Goal: Information Seeking & Learning: Learn about a topic

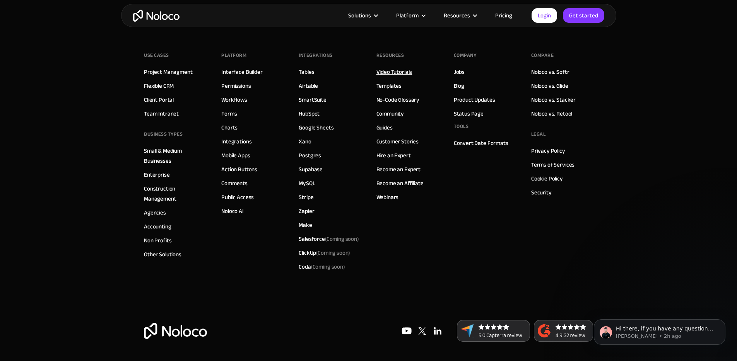
click at [391, 70] on link "Video Tutorials" at bounding box center [395, 72] width 36 height 10
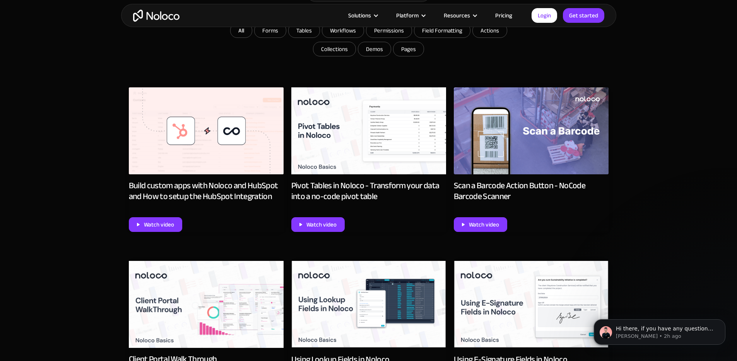
scroll to position [350, 0]
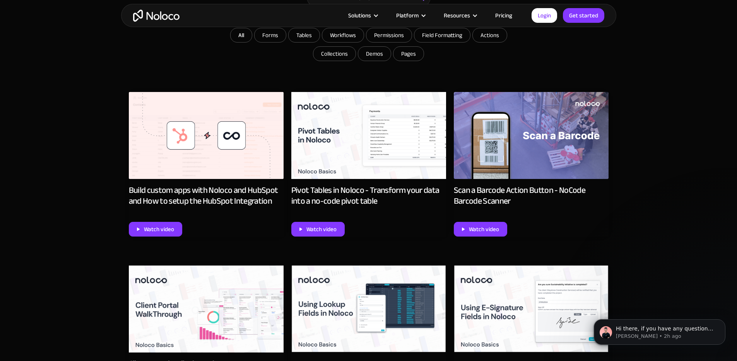
click at [221, 151] on img at bounding box center [206, 135] width 155 height 87
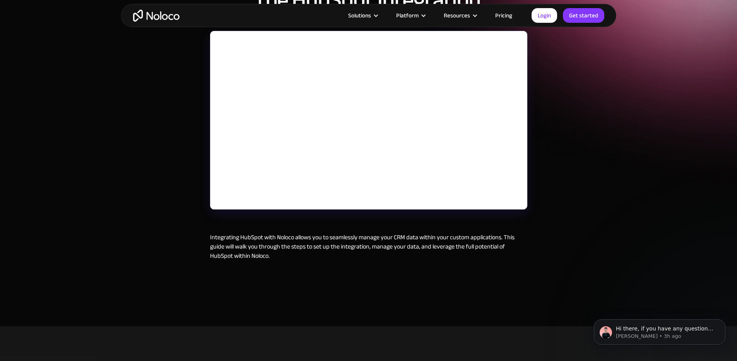
click at [577, 175] on div "September 25, 2024 Build custom apps with Noloco and HubSpot and How to setup t…" at bounding box center [368, 96] width 737 height 462
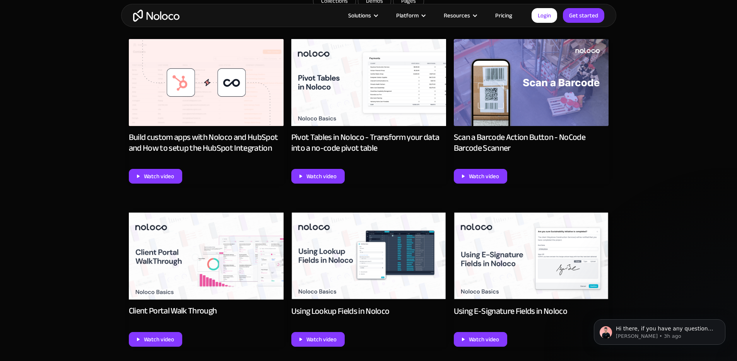
scroll to position [488, 0]
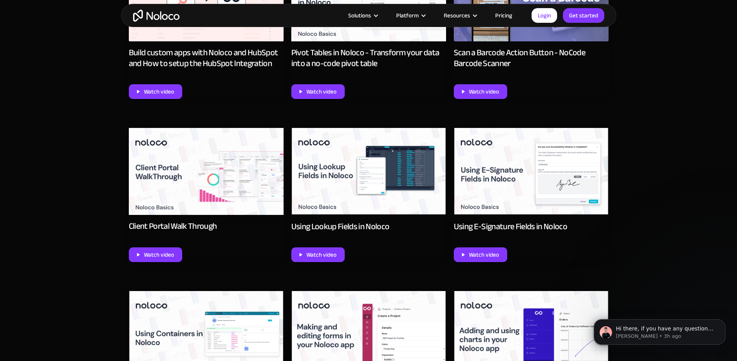
click at [358, 232] on div "Using Lookup Fields in Noloco" at bounding box center [340, 226] width 98 height 11
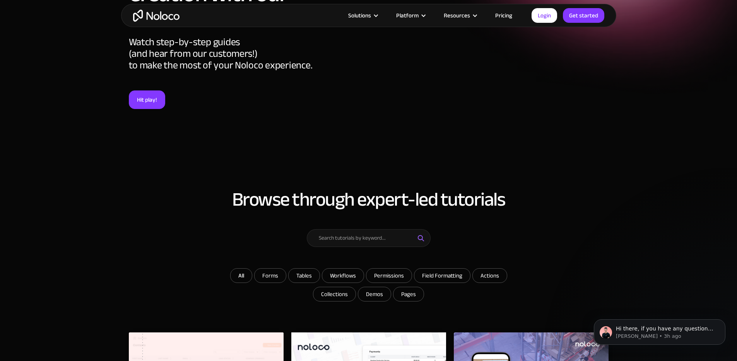
scroll to position [120, 0]
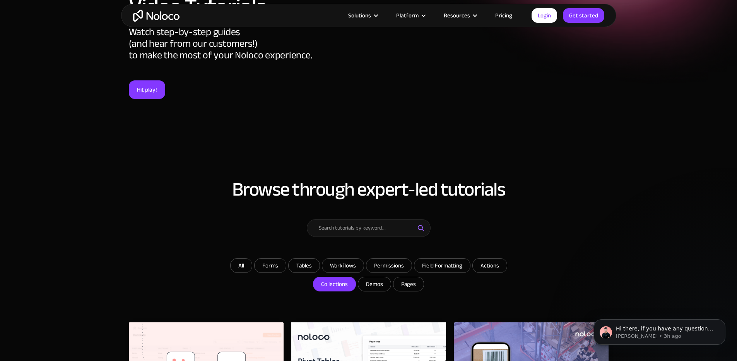
click at [356, 284] on label "Collections" at bounding box center [334, 284] width 43 height 15
click at [286, 273] on input "Collections" at bounding box center [270, 266] width 31 height 14
checkbox input "true"
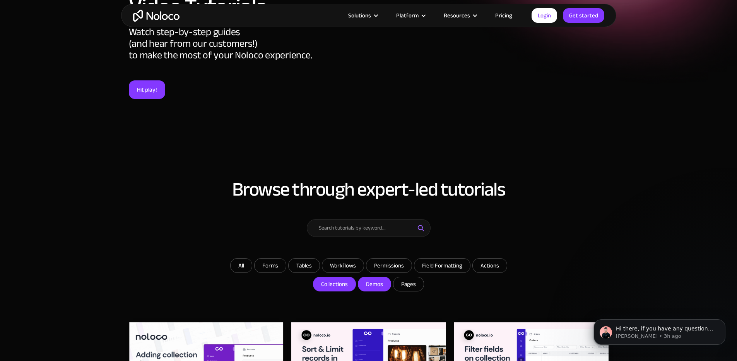
click at [286, 273] on input "Demos" at bounding box center [270, 266] width 31 height 14
checkbox input "true"
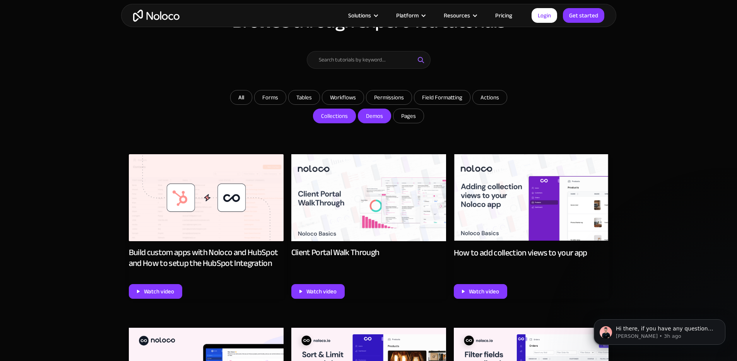
scroll to position [404, 0]
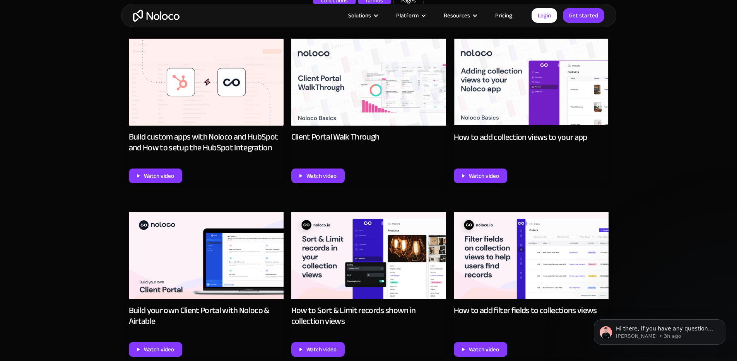
click at [365, 142] on div "Client Portal Walk Through" at bounding box center [335, 137] width 88 height 11
